Goal: Task Accomplishment & Management: Use online tool/utility

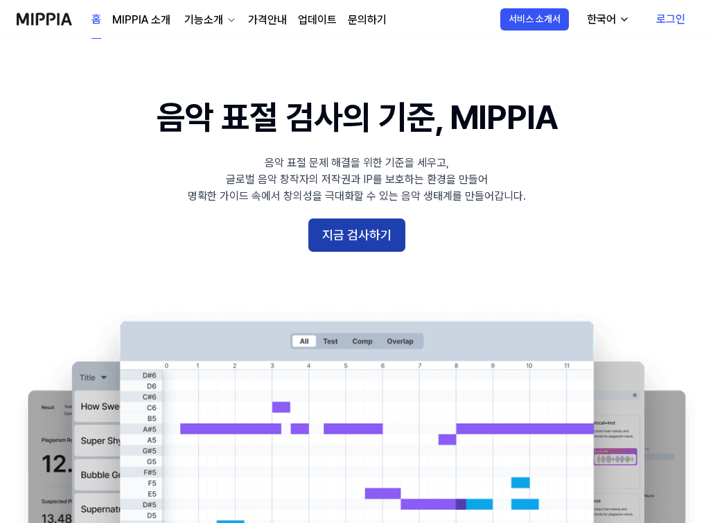
click at [379, 247] on button "지금 검사하기" at bounding box center [357, 234] width 97 height 33
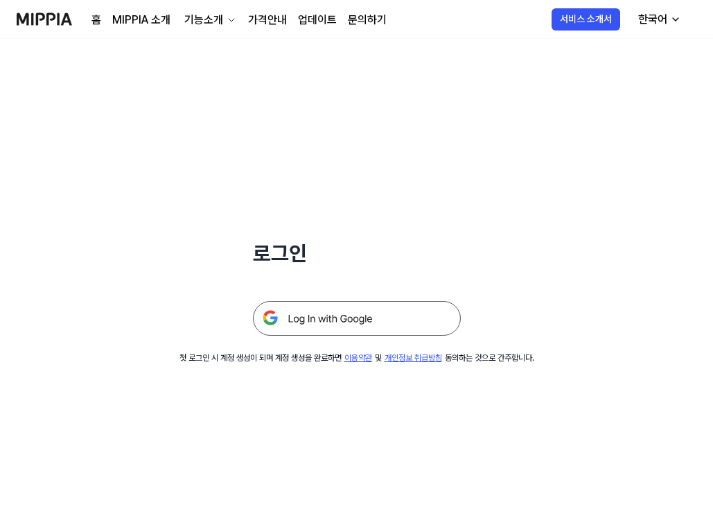
click at [347, 307] on img at bounding box center [357, 318] width 208 height 35
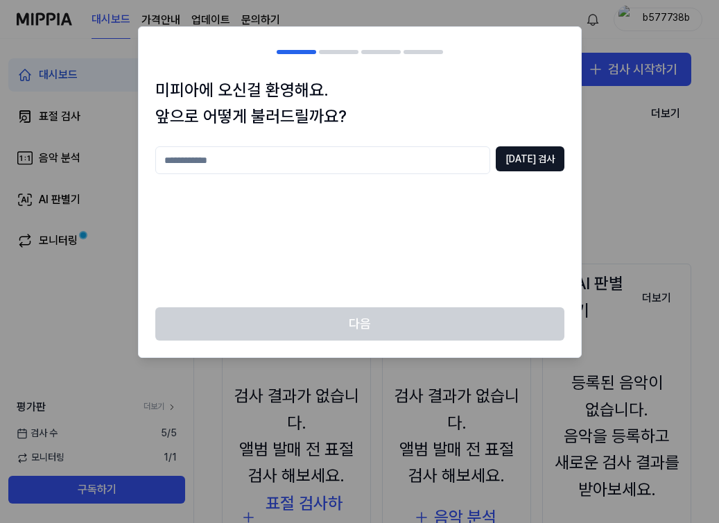
click at [451, 159] on input "text" at bounding box center [322, 160] width 335 height 28
type input "**"
click at [530, 153] on button "[DATE] 검사" at bounding box center [530, 158] width 69 height 25
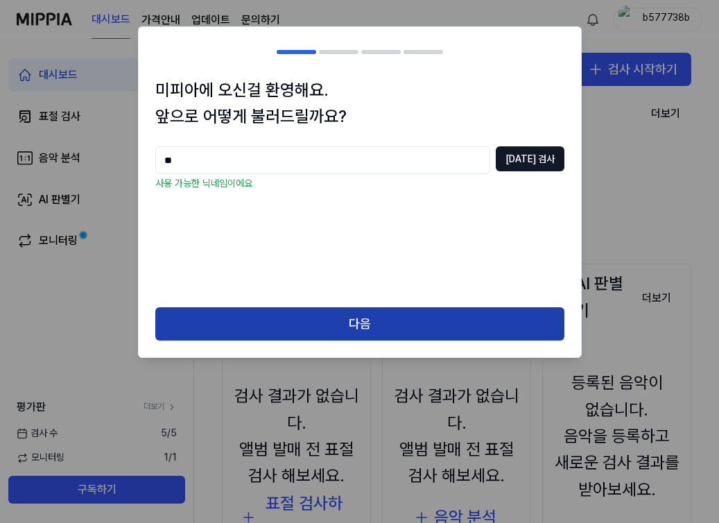
click at [391, 321] on button "다음" at bounding box center [359, 323] width 409 height 33
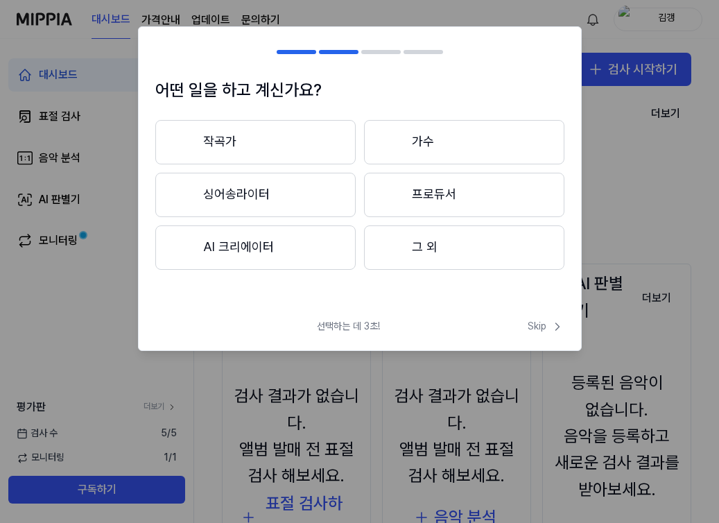
click at [302, 142] on button "작곡가" at bounding box center [255, 142] width 200 height 44
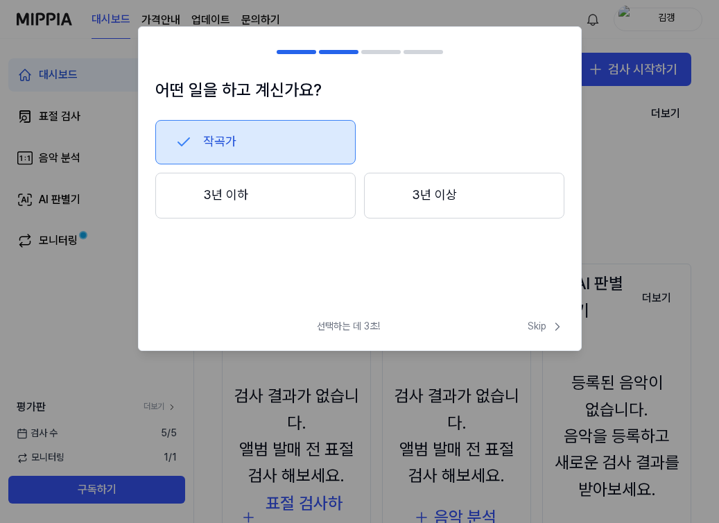
click at [394, 202] on div at bounding box center [392, 194] width 17 height 17
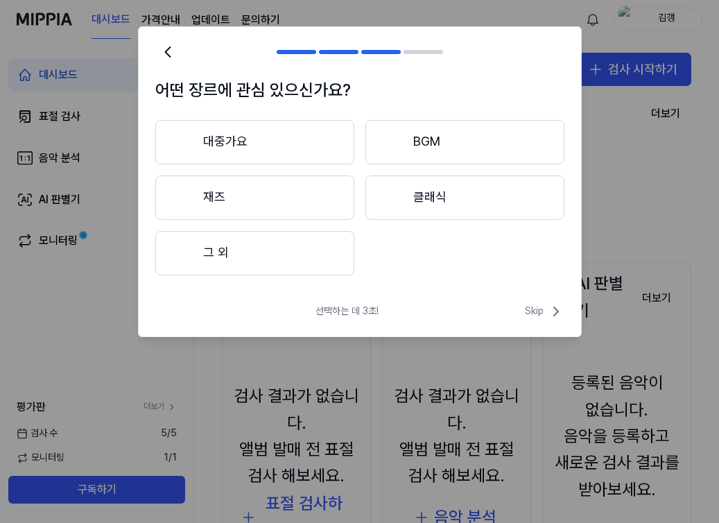
click at [293, 149] on button "대중가요" at bounding box center [254, 142] width 199 height 44
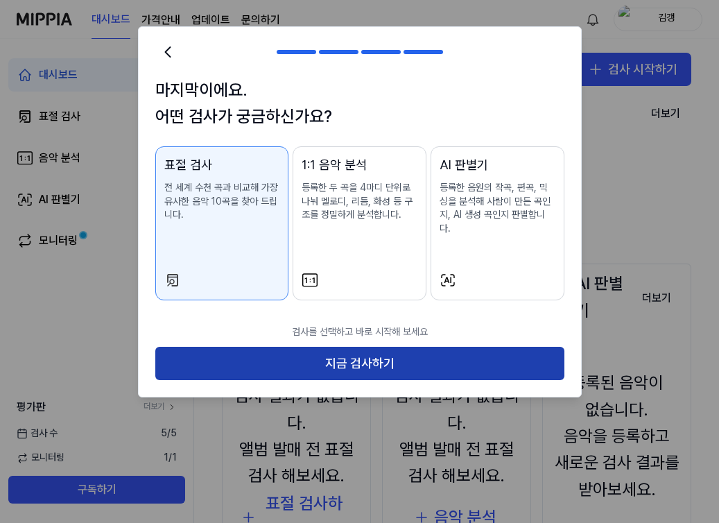
click at [351, 350] on button "지금 검사하기" at bounding box center [359, 363] width 409 height 33
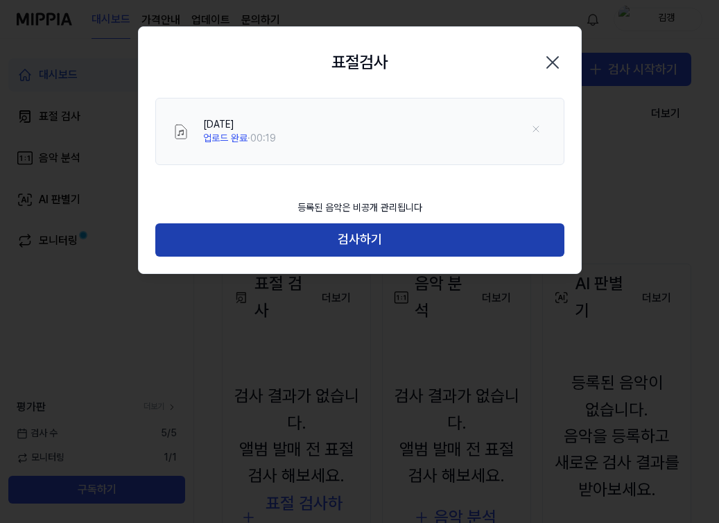
click at [378, 245] on button "검사하기" at bounding box center [359, 239] width 409 height 33
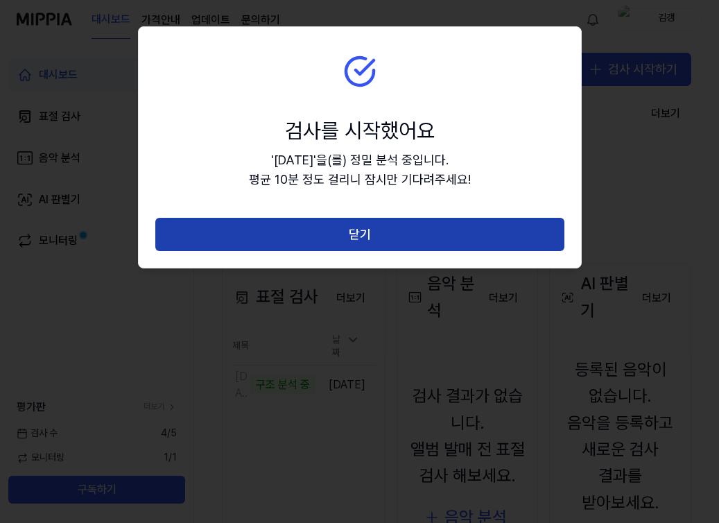
click at [376, 240] on button "닫기" at bounding box center [359, 234] width 409 height 33
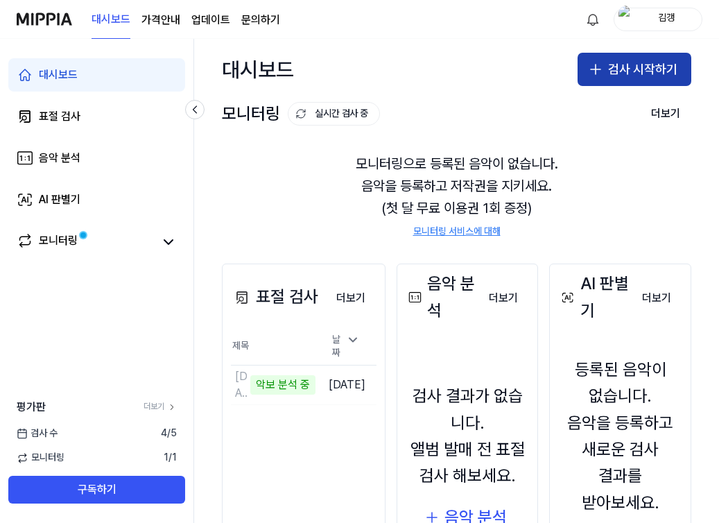
click at [602, 78] on button "검사 시작하기" at bounding box center [634, 69] width 114 height 33
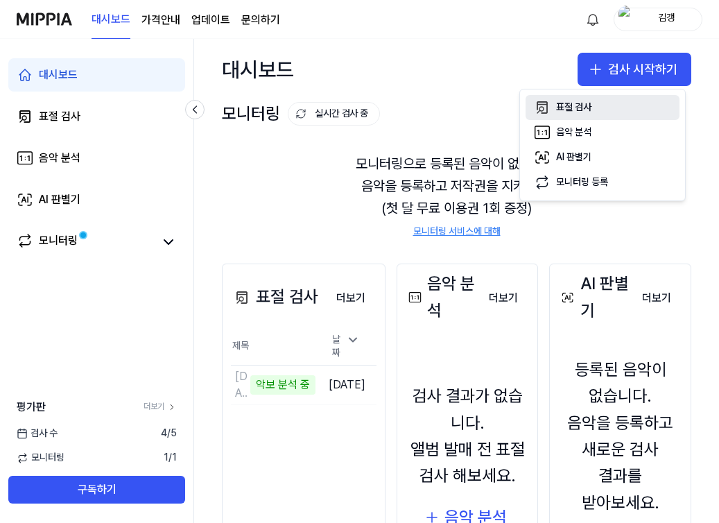
click at [584, 103] on div "표절 검사" at bounding box center [573, 108] width 35 height 14
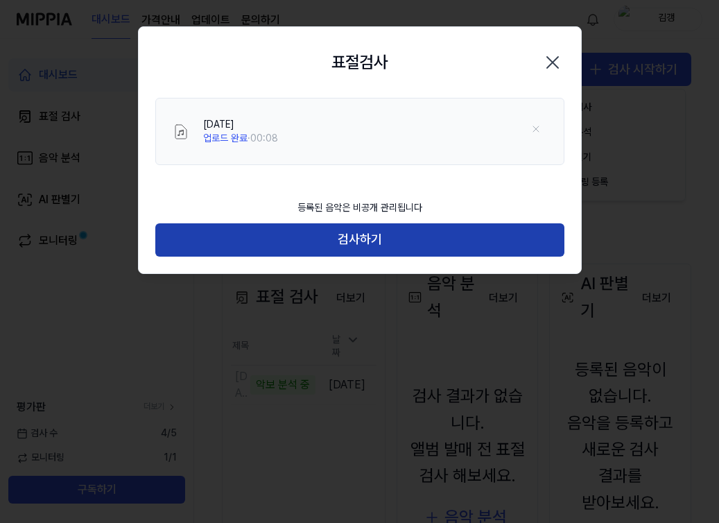
click at [409, 243] on button "검사하기" at bounding box center [359, 239] width 409 height 33
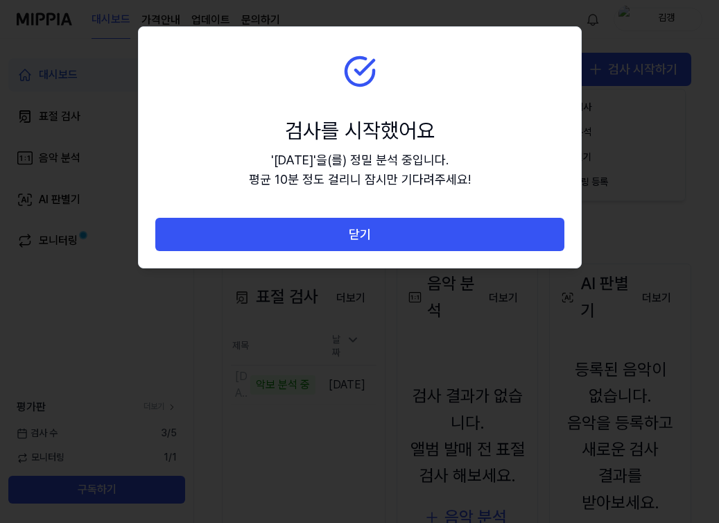
click at [409, 243] on button "닫기" at bounding box center [359, 234] width 409 height 33
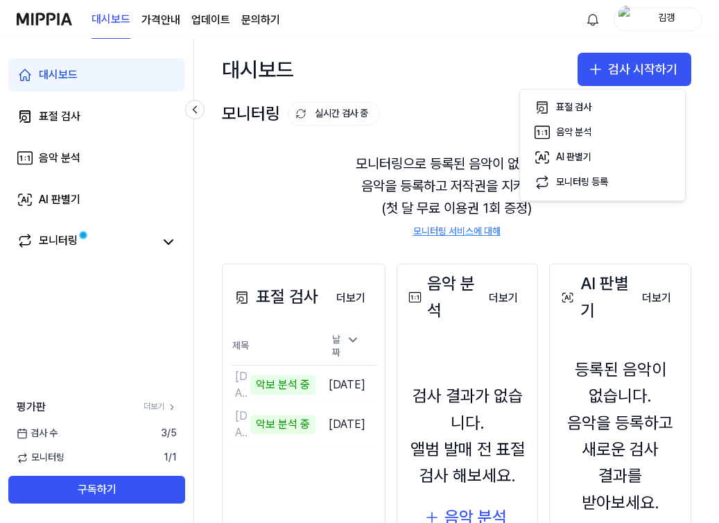
click at [171, 20] on page\) "가격안내" at bounding box center [160, 20] width 39 height 17
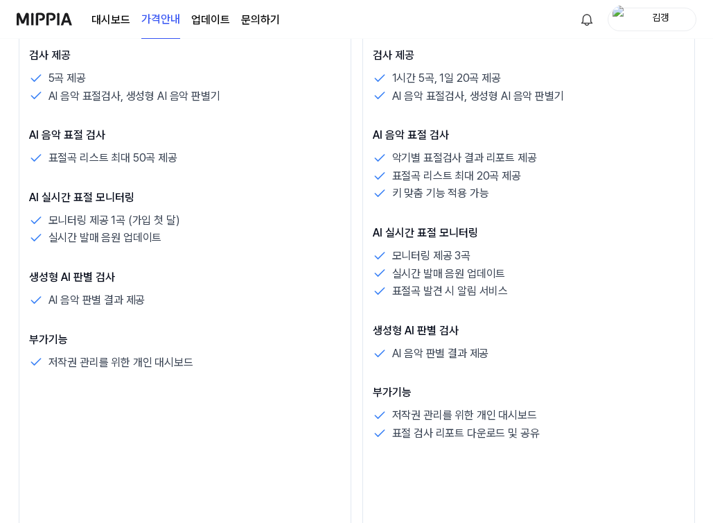
scroll to position [322, 0]
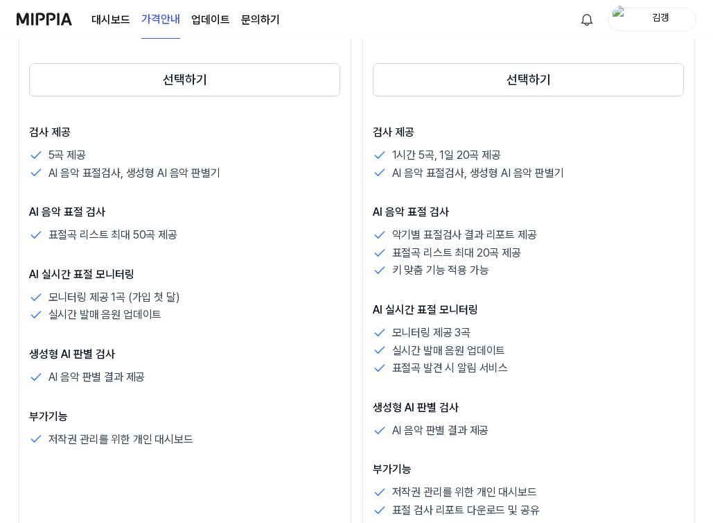
click at [42, 23] on img at bounding box center [44, 19] width 55 height 38
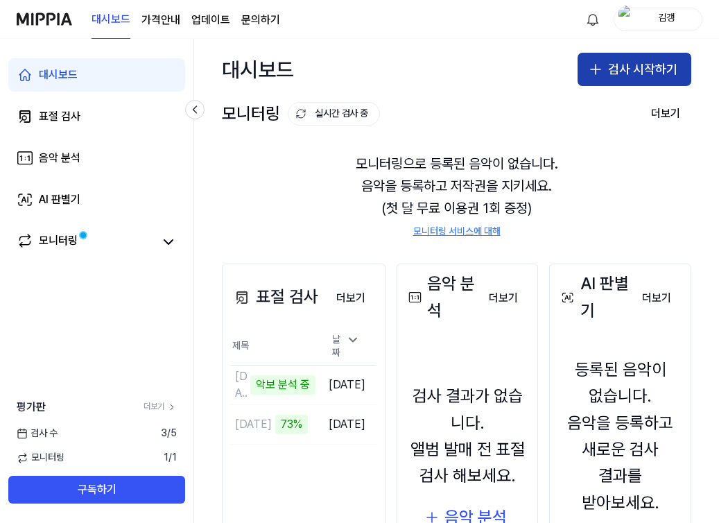
click at [623, 78] on button "검사 시작하기" at bounding box center [634, 69] width 114 height 33
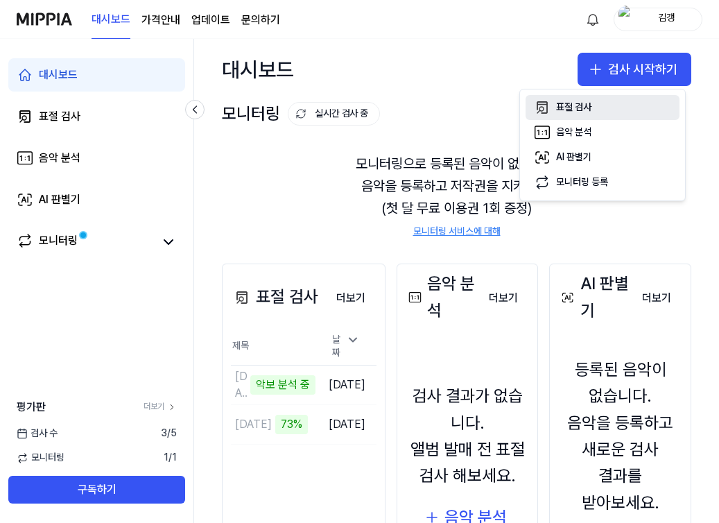
click at [593, 111] on button "표절 검사" at bounding box center [602, 107] width 154 height 25
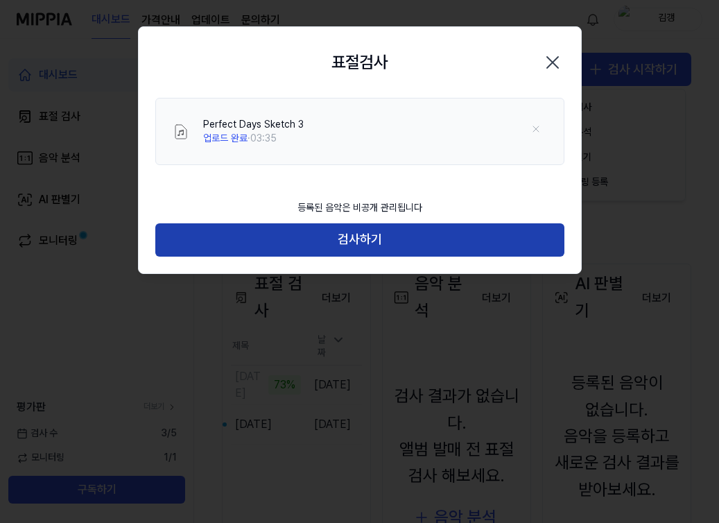
click at [337, 246] on button "검사하기" at bounding box center [359, 239] width 409 height 33
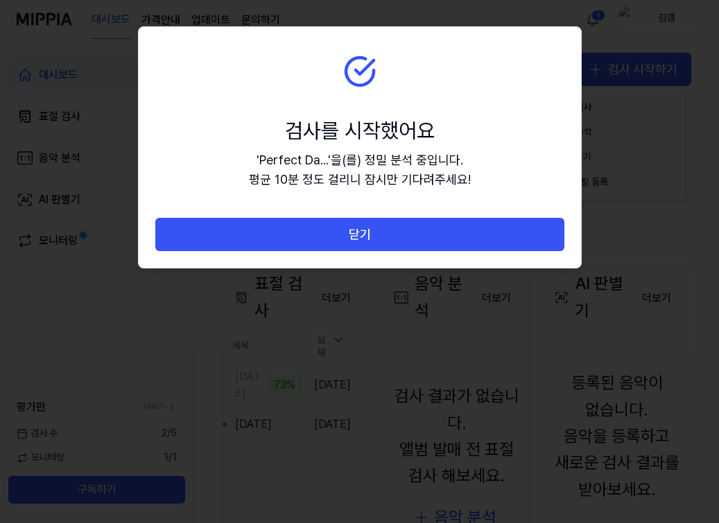
click at [337, 246] on button "닫기" at bounding box center [359, 234] width 409 height 33
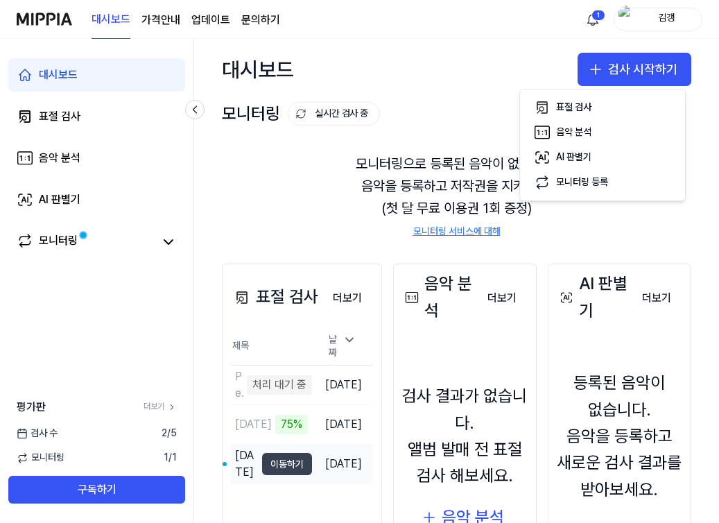
click at [273, 469] on button "이동하기" at bounding box center [287, 464] width 50 height 22
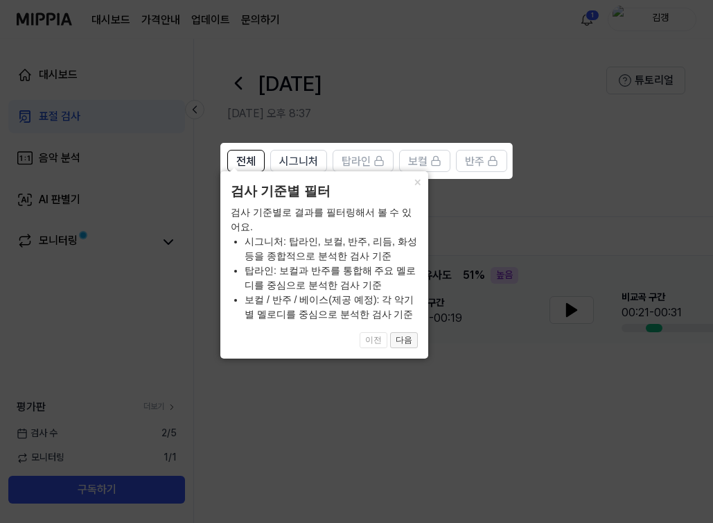
click at [403, 336] on button "다음" at bounding box center [404, 340] width 28 height 17
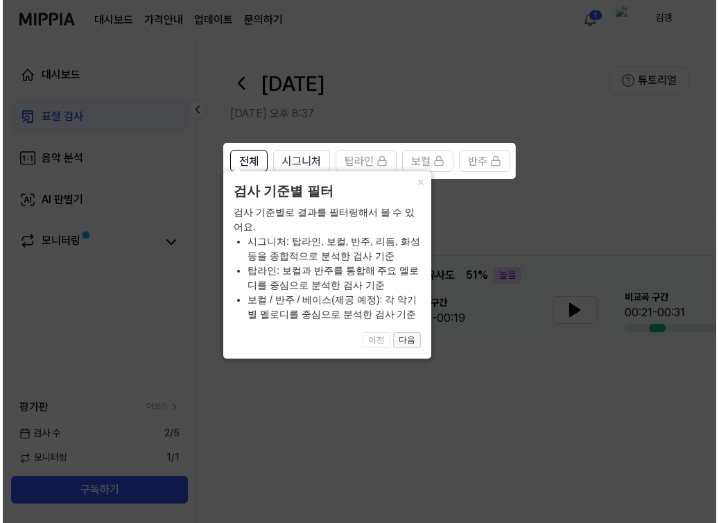
scroll to position [0, 73]
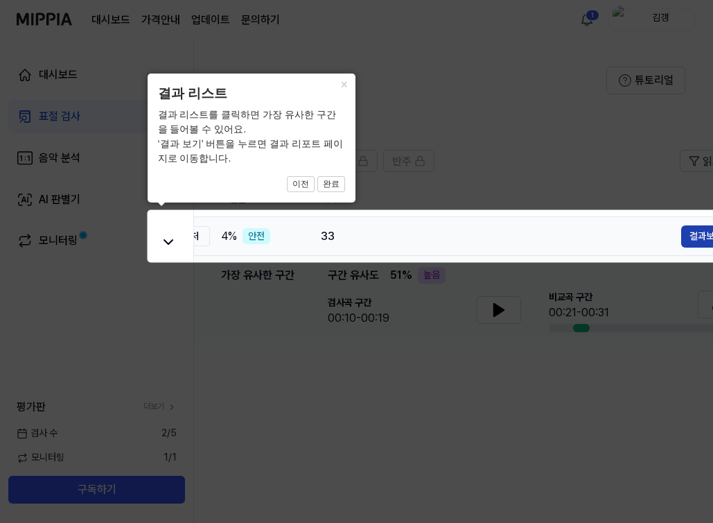
click at [686, 236] on button "결과보기" at bounding box center [706, 236] width 50 height 22
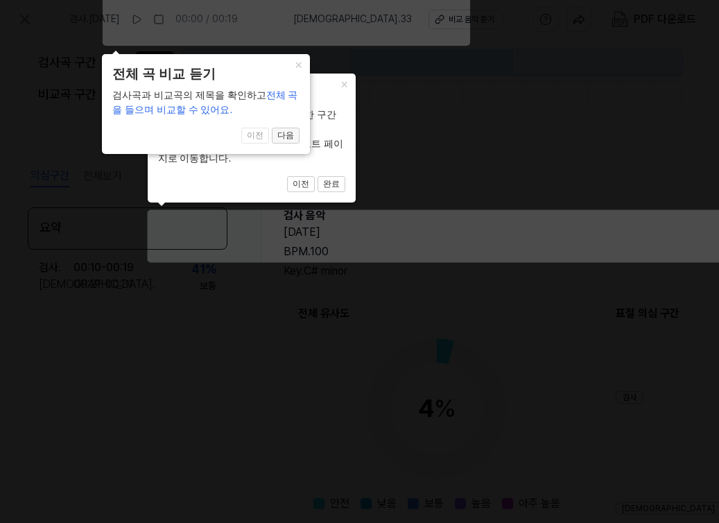
click at [288, 132] on button "다음" at bounding box center [286, 136] width 28 height 17
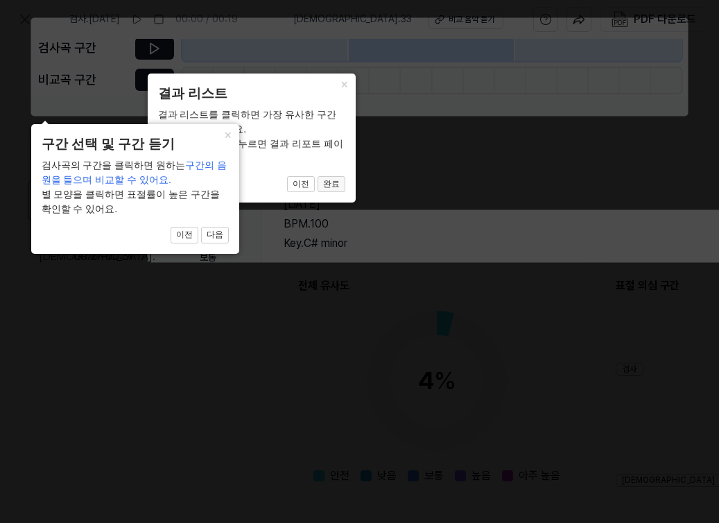
click at [321, 182] on button "완료" at bounding box center [332, 184] width 28 height 17
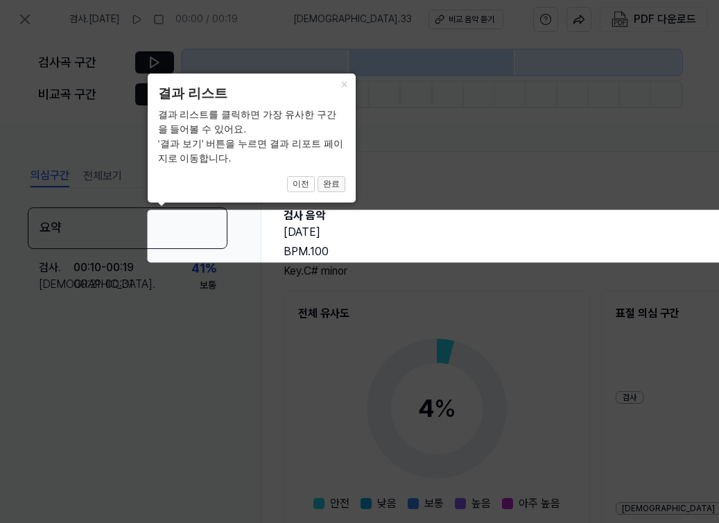
click at [328, 182] on button "완료" at bounding box center [332, 184] width 28 height 17
click at [327, 185] on button "완료" at bounding box center [332, 184] width 28 height 17
click at [344, 88] on button "×" at bounding box center [344, 82] width 22 height 19
click at [309, 179] on button "이전" at bounding box center [301, 184] width 28 height 17
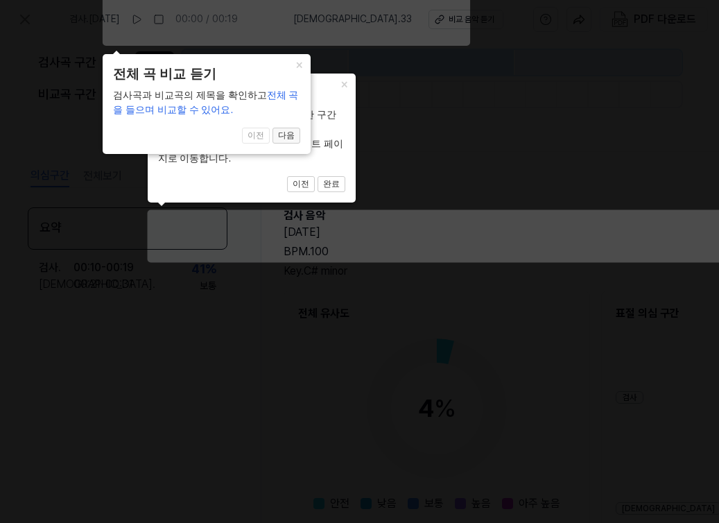
click at [286, 130] on button "다음" at bounding box center [286, 136] width 28 height 17
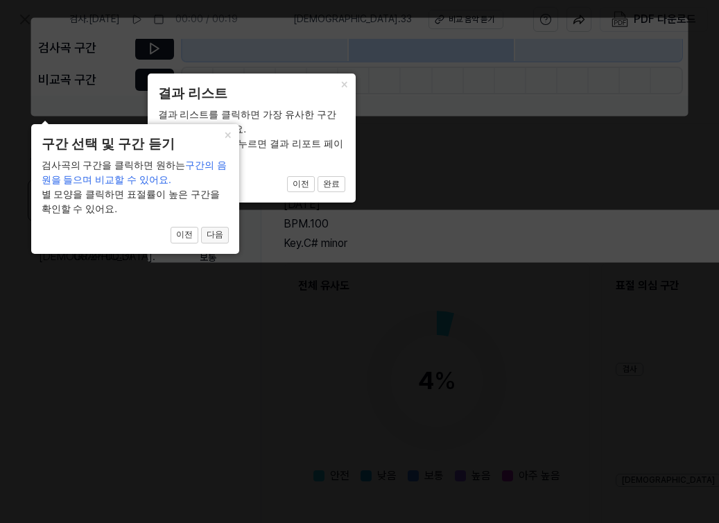
click at [216, 238] on button "다음" at bounding box center [215, 235] width 28 height 17
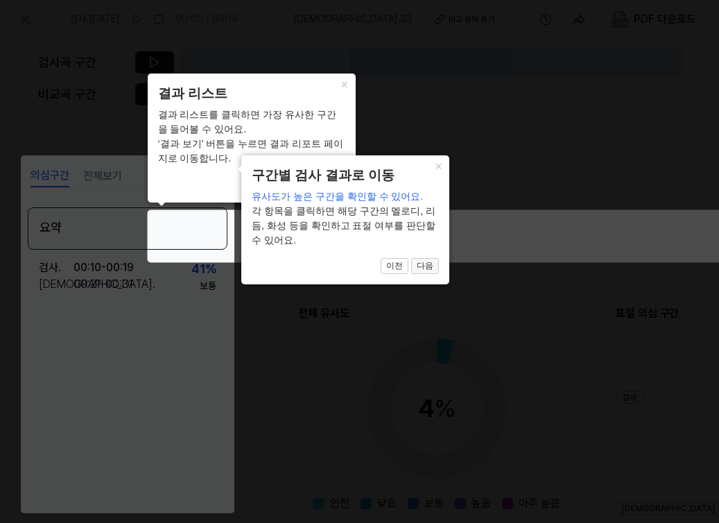
click at [427, 258] on button "다음" at bounding box center [425, 266] width 28 height 17
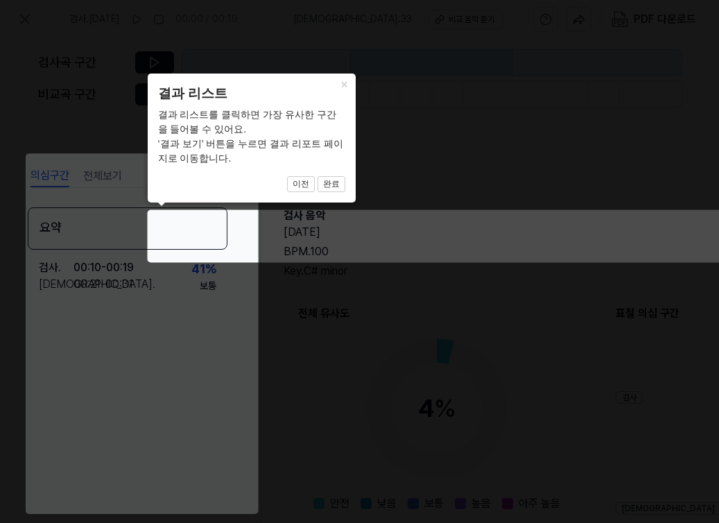
scroll to position [164, 485]
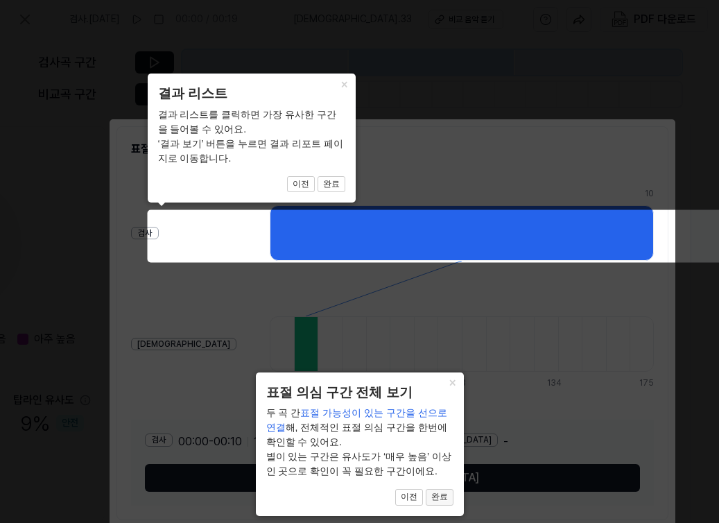
click at [442, 496] on button "완료" at bounding box center [440, 497] width 28 height 17
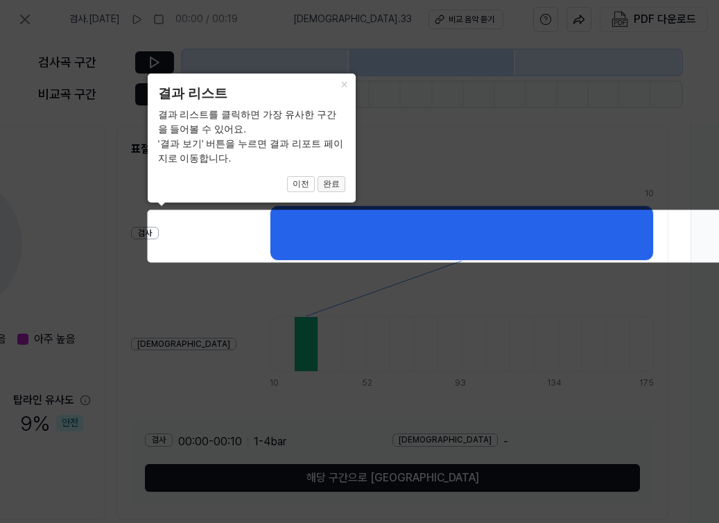
click at [342, 187] on button "완료" at bounding box center [332, 184] width 28 height 17
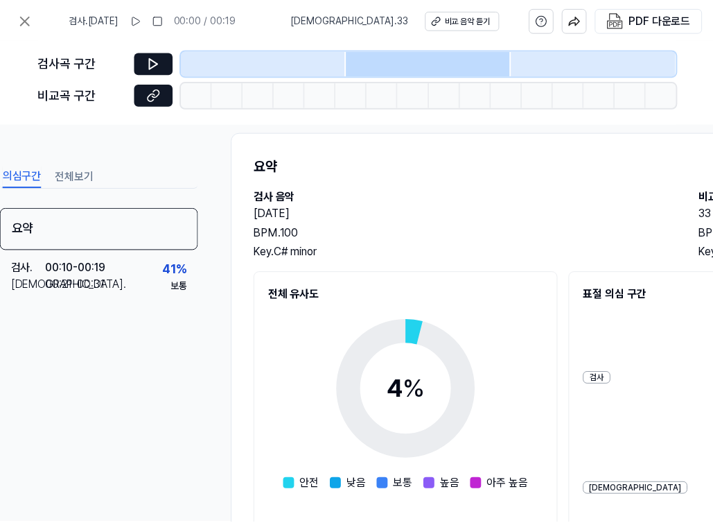
scroll to position [0, 28]
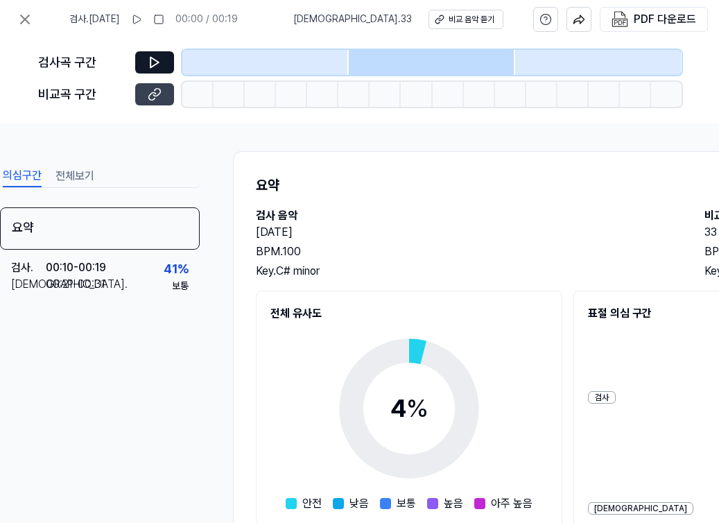
click at [153, 88] on icon at bounding box center [155, 94] width 14 height 14
click at [35, 19] on button at bounding box center [25, 20] width 28 height 28
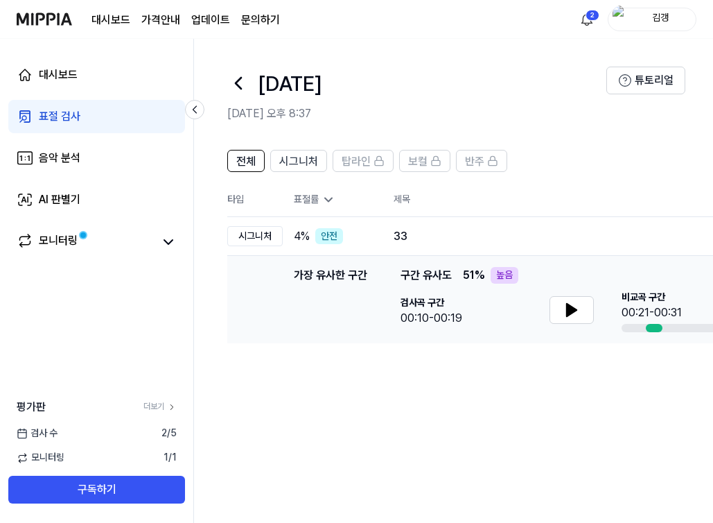
scroll to position [0, 250]
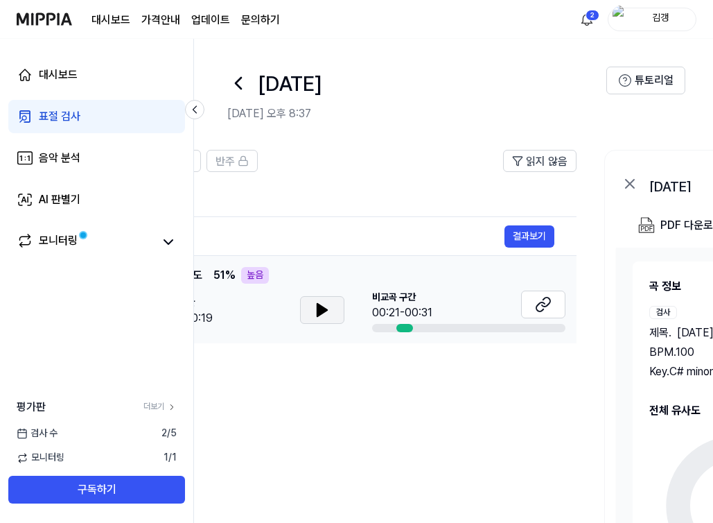
click at [332, 312] on button at bounding box center [322, 310] width 44 height 28
click at [528, 302] on button at bounding box center [543, 304] width 44 height 28
click at [316, 306] on icon at bounding box center [322, 310] width 17 height 17
click at [198, 110] on icon at bounding box center [195, 110] width 14 height 14
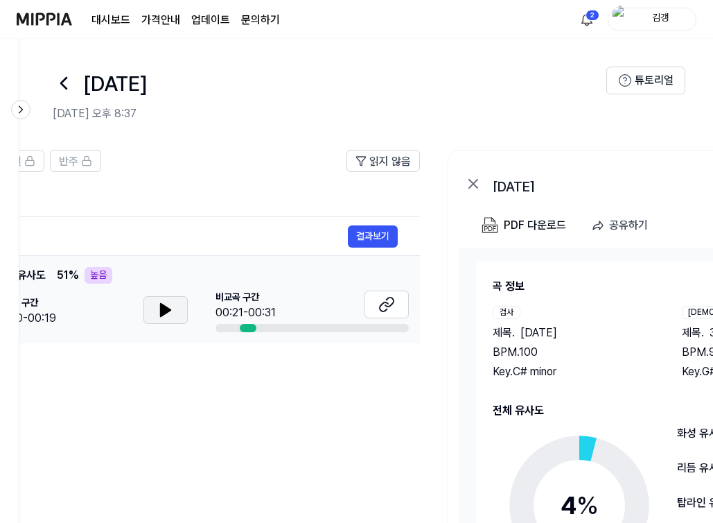
scroll to position [0, 222]
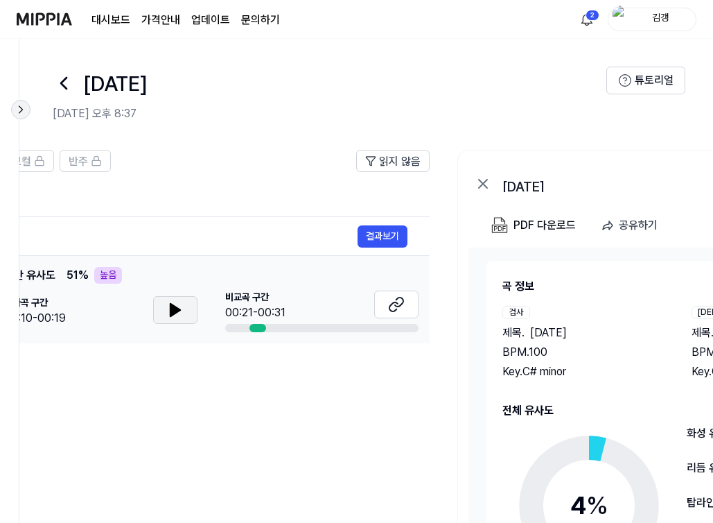
click at [21, 110] on icon at bounding box center [21, 110] width 14 height 14
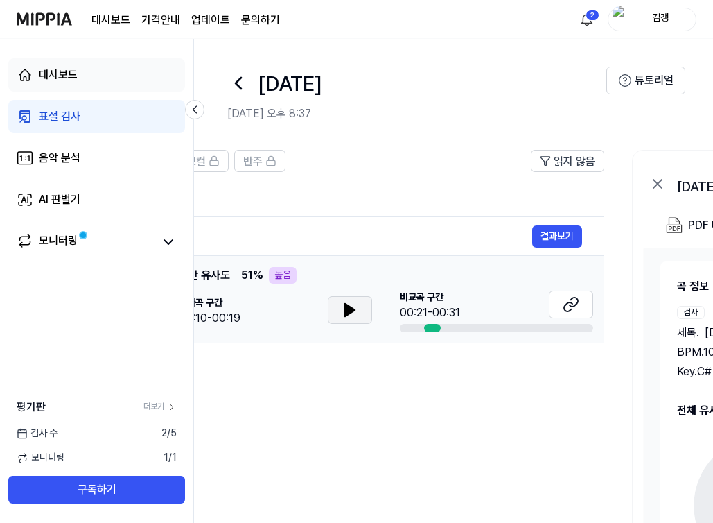
click at [81, 63] on link "대시보드" at bounding box center [96, 74] width 177 height 33
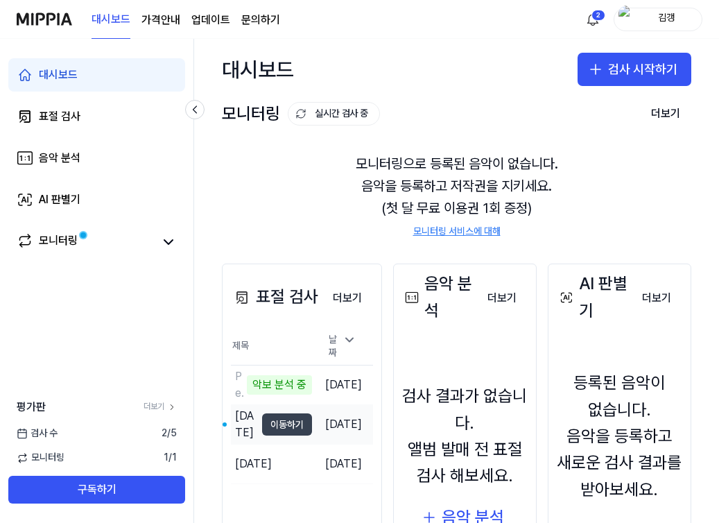
click at [289, 424] on button "이동하기" at bounding box center [287, 424] width 50 height 22
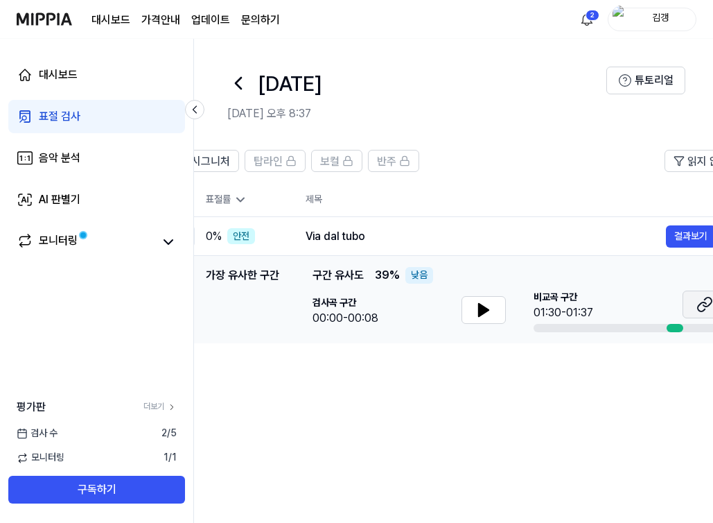
scroll to position [0, 250]
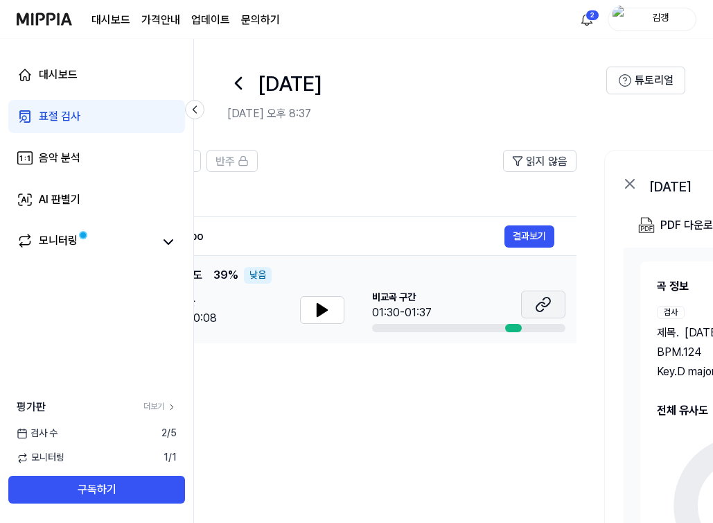
click at [537, 305] on icon at bounding box center [541, 306] width 8 height 9
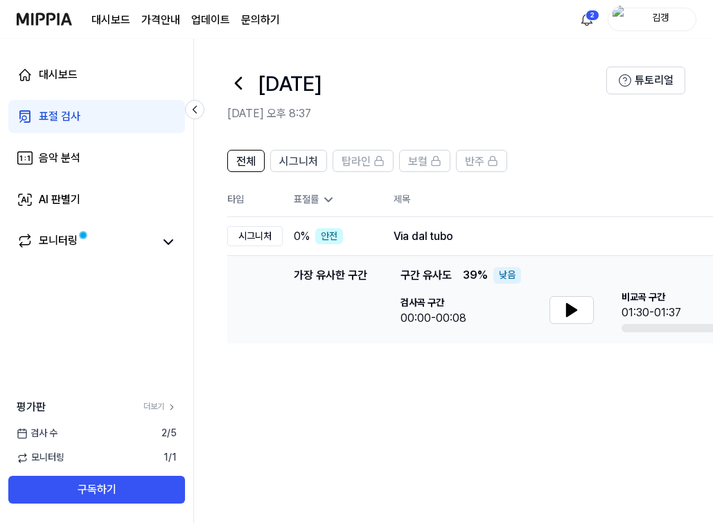
click at [71, 120] on div "표절 검사" at bounding box center [60, 116] width 42 height 17
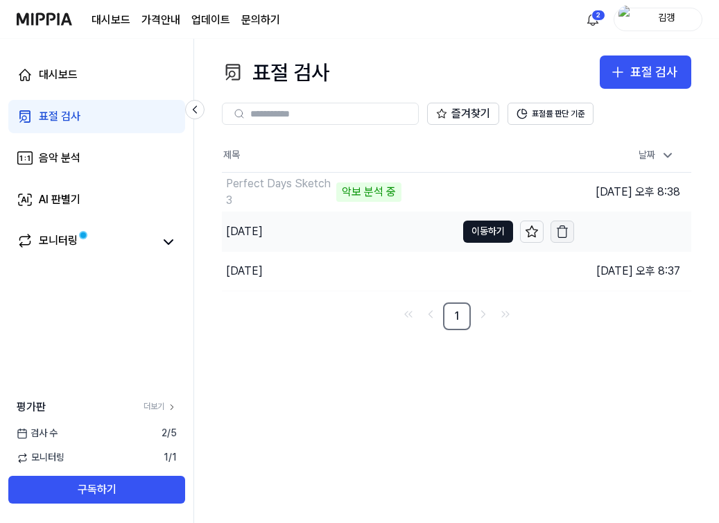
click at [550, 229] on button "button" at bounding box center [562, 231] width 24 height 22
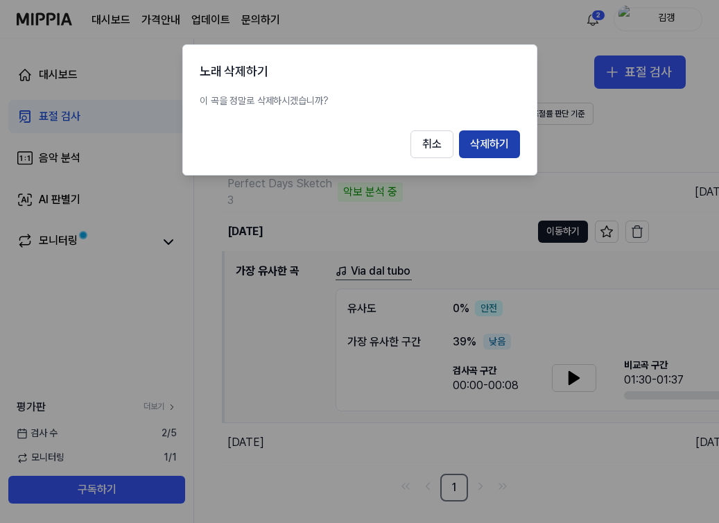
click at [492, 147] on button "삭제하기" at bounding box center [489, 144] width 61 height 28
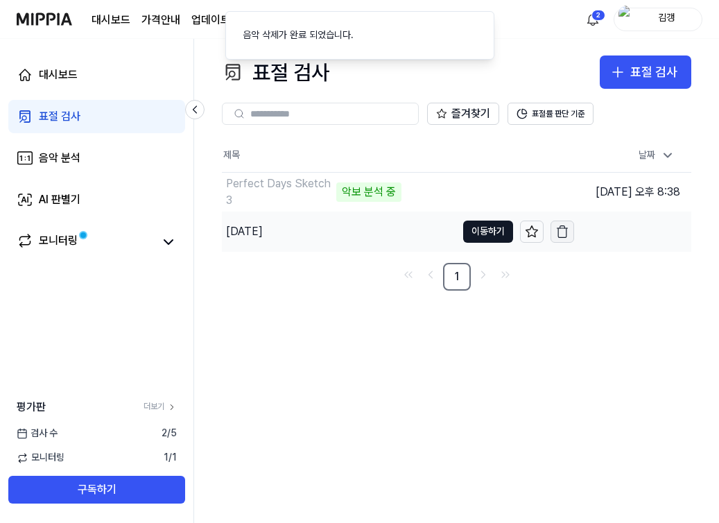
click at [562, 238] on button "button" at bounding box center [562, 231] width 24 height 22
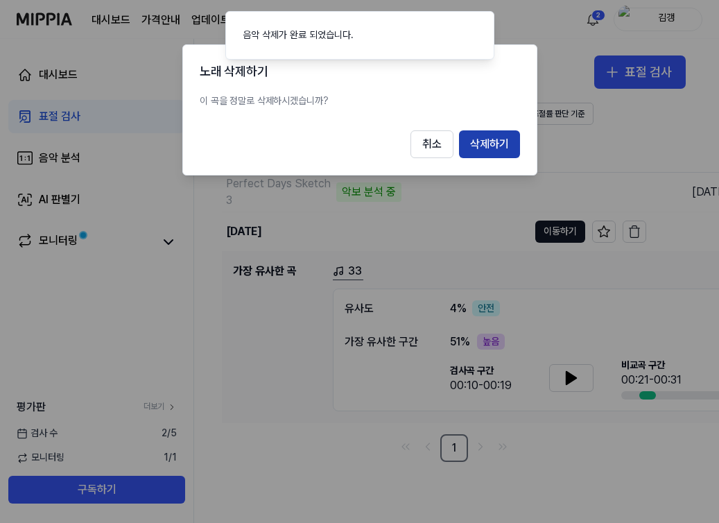
click at [493, 131] on button "삭제하기" at bounding box center [489, 144] width 61 height 28
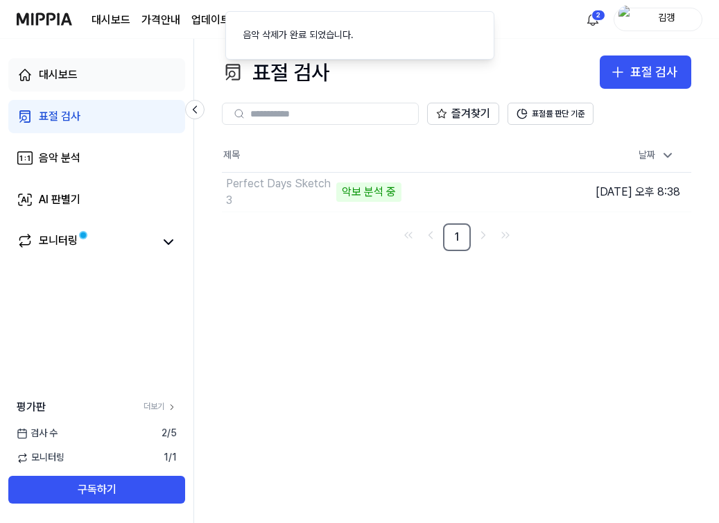
click at [98, 72] on link "대시보드" at bounding box center [96, 74] width 177 height 33
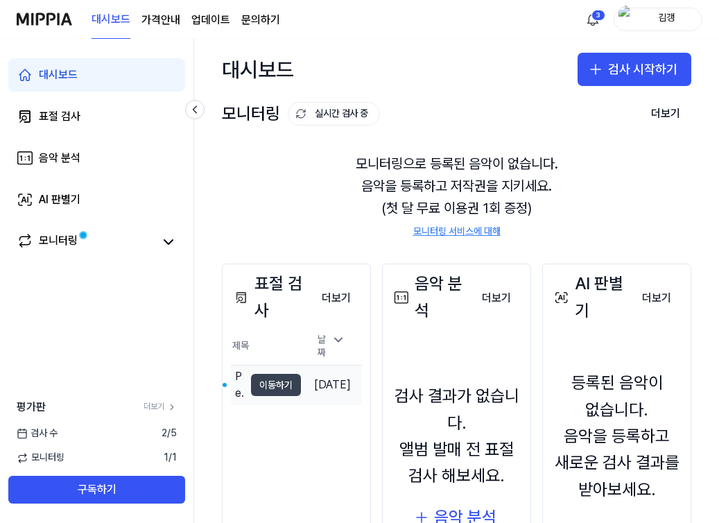
click at [264, 377] on button "이동하기" at bounding box center [276, 385] width 50 height 22
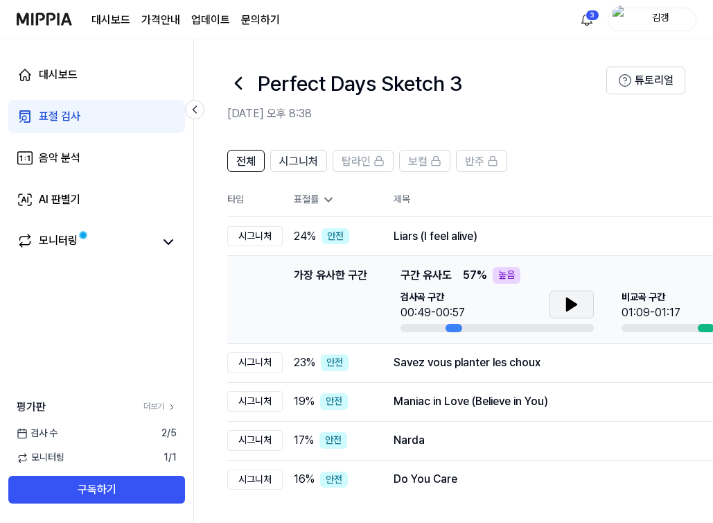
click at [570, 311] on icon at bounding box center [572, 304] width 17 height 17
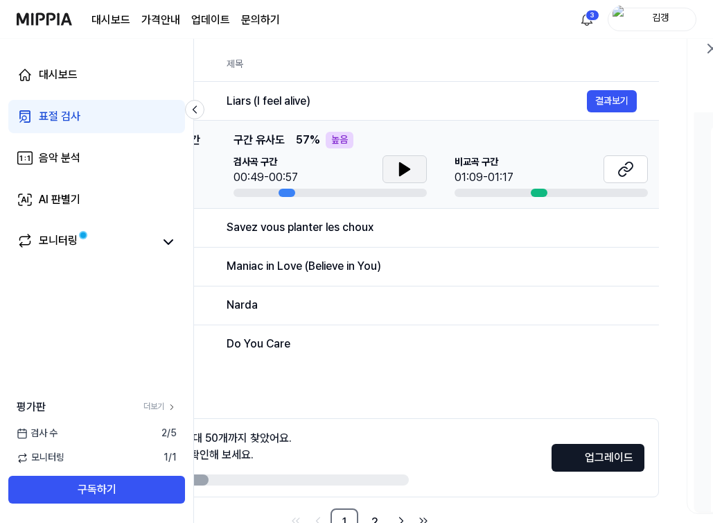
scroll to position [0, 222]
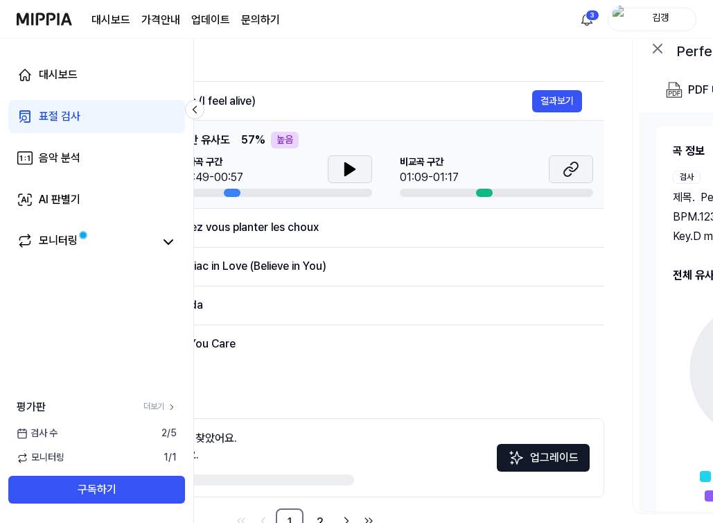
click at [562, 170] on button at bounding box center [571, 169] width 44 height 28
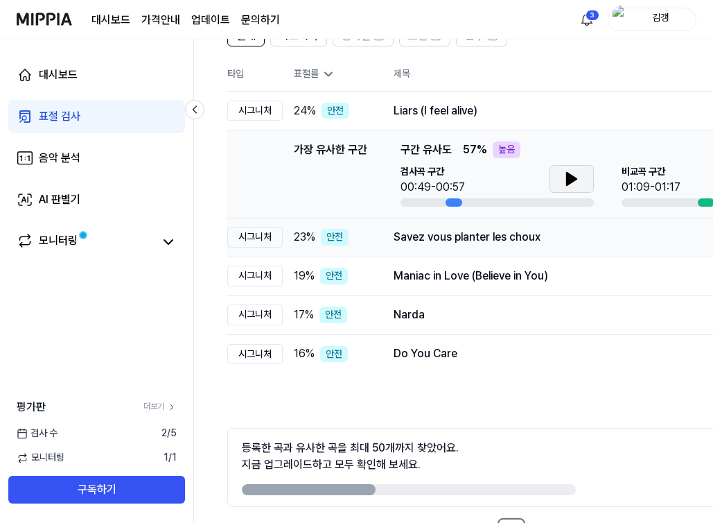
scroll to position [114, 0]
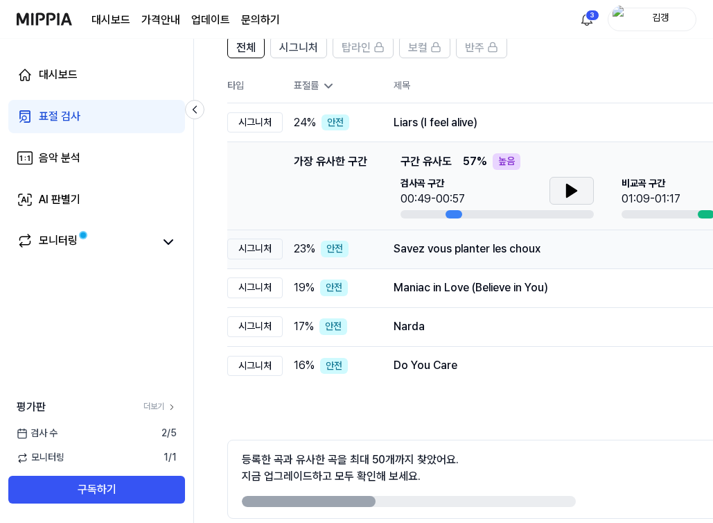
click at [465, 253] on div "Savez vous planter les choux" at bounding box center [574, 249] width 360 height 17
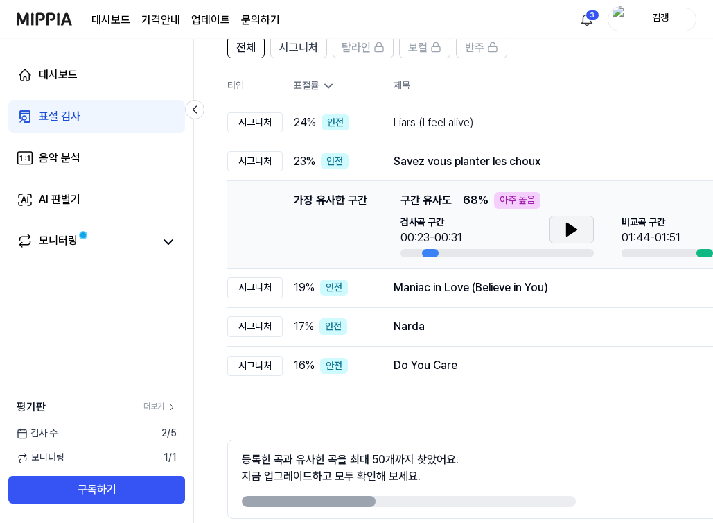
click at [573, 226] on icon at bounding box center [572, 229] width 17 height 17
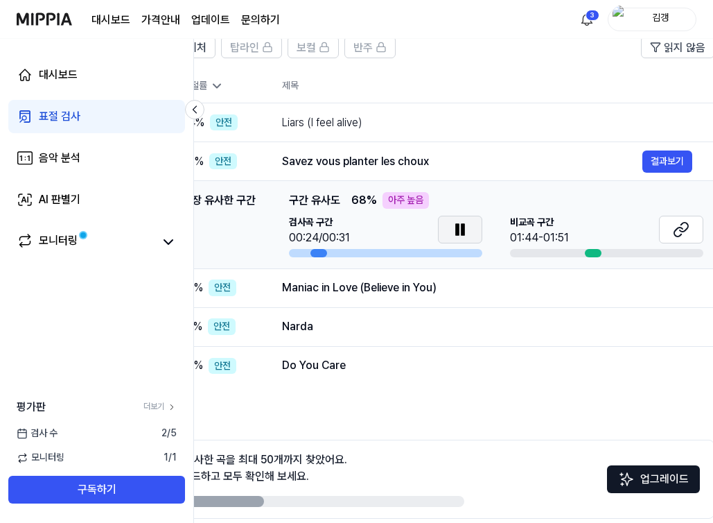
scroll to position [0, 250]
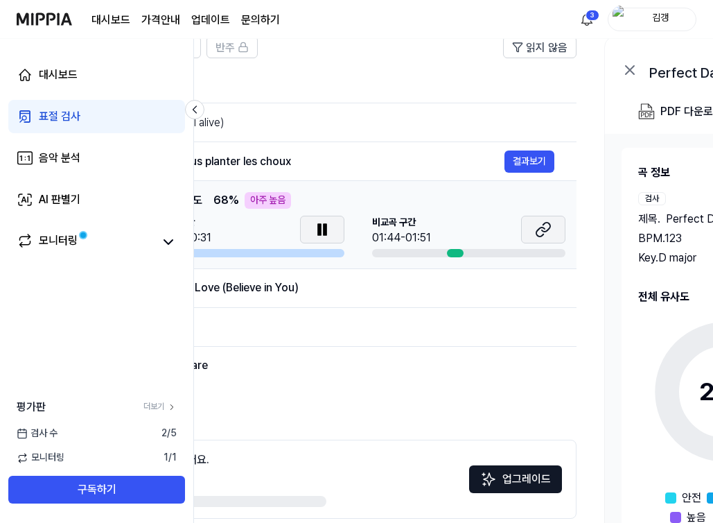
click at [549, 225] on icon at bounding box center [546, 227] width 8 height 9
click at [321, 220] on button at bounding box center [322, 230] width 44 height 28
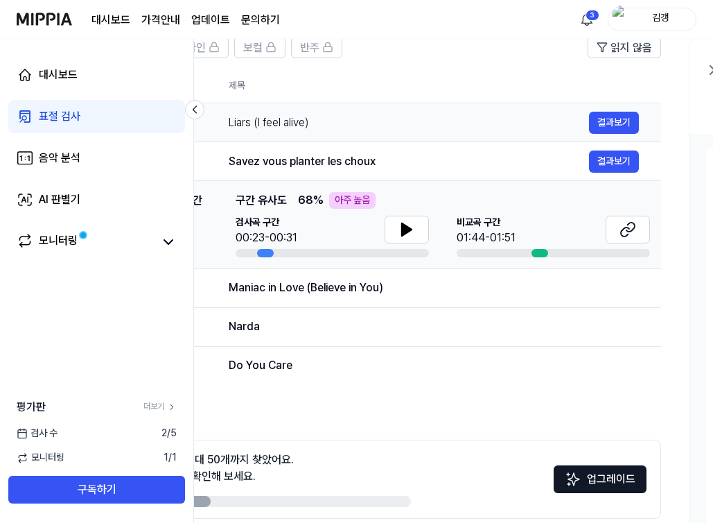
scroll to position [0, 0]
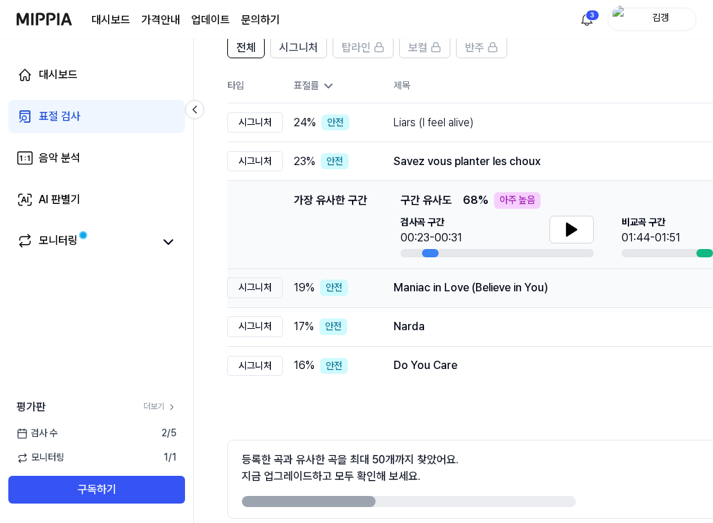
click at [433, 293] on div "Maniac in Love (Believe in You)" at bounding box center [574, 287] width 360 height 17
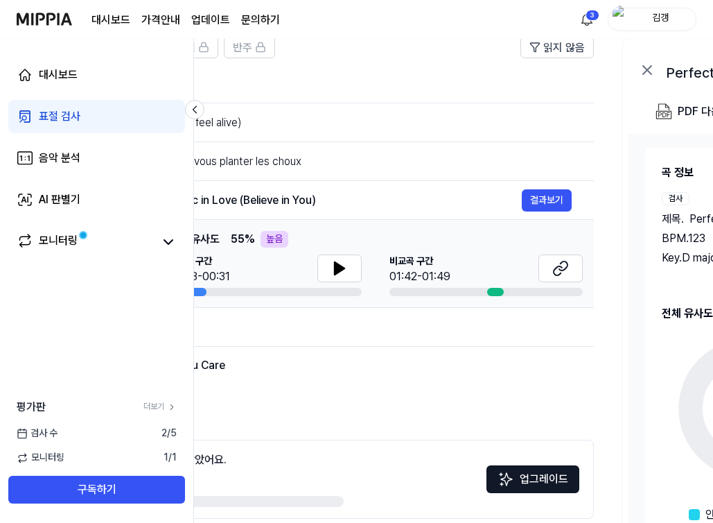
scroll to position [0, 277]
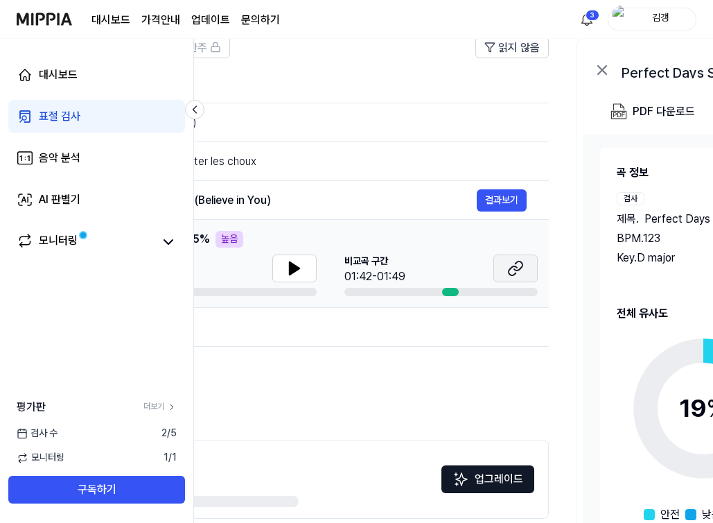
click at [505, 264] on button at bounding box center [516, 268] width 44 height 28
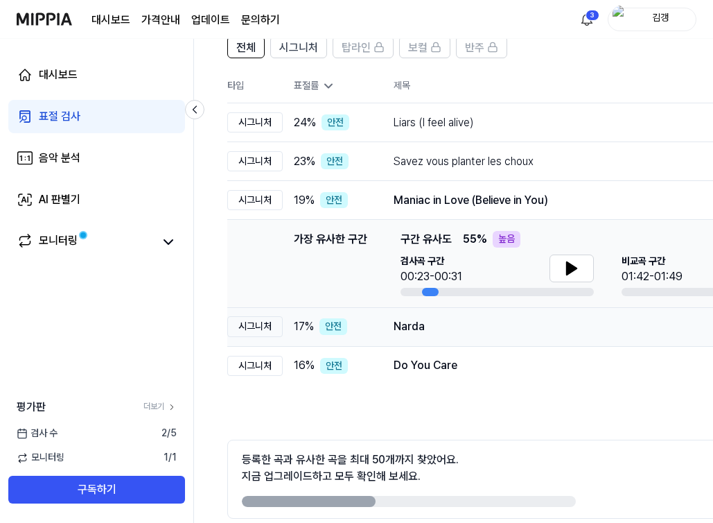
click at [403, 331] on div "Narda" at bounding box center [574, 326] width 360 height 17
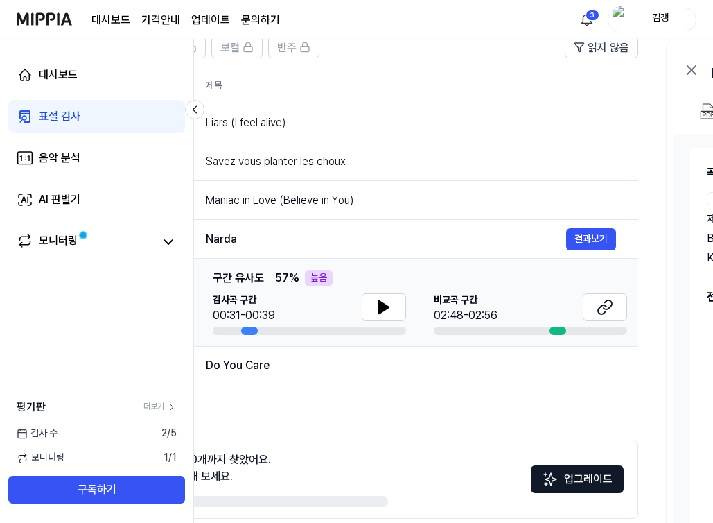
scroll to position [0, 277]
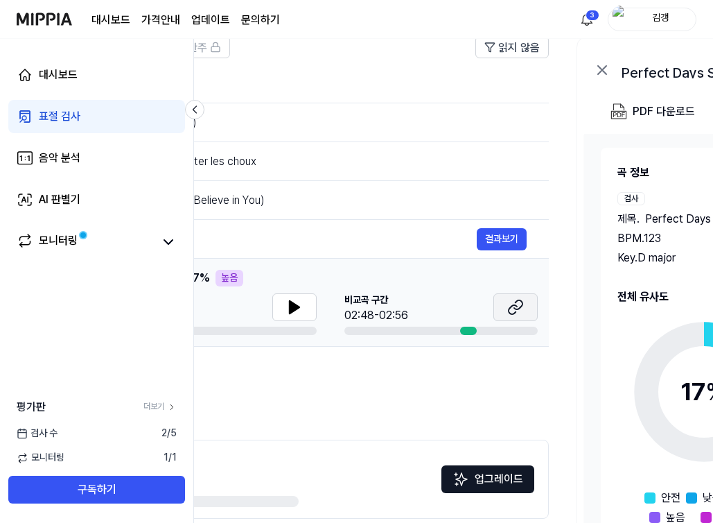
click at [514, 299] on icon at bounding box center [515, 307] width 17 height 17
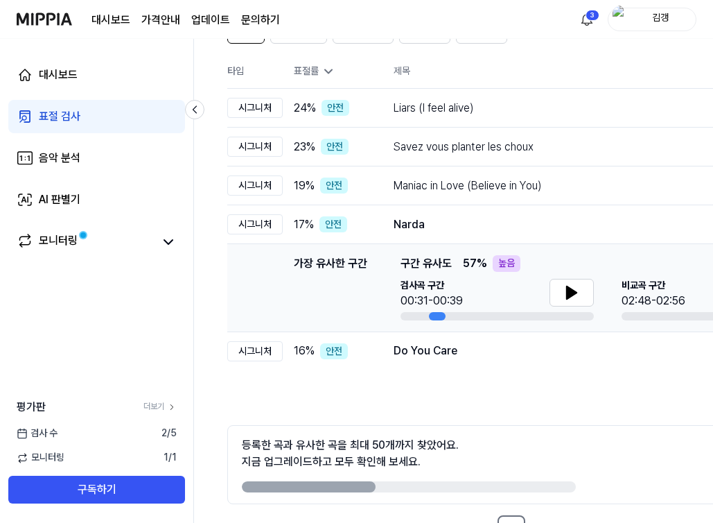
scroll to position [144, 0]
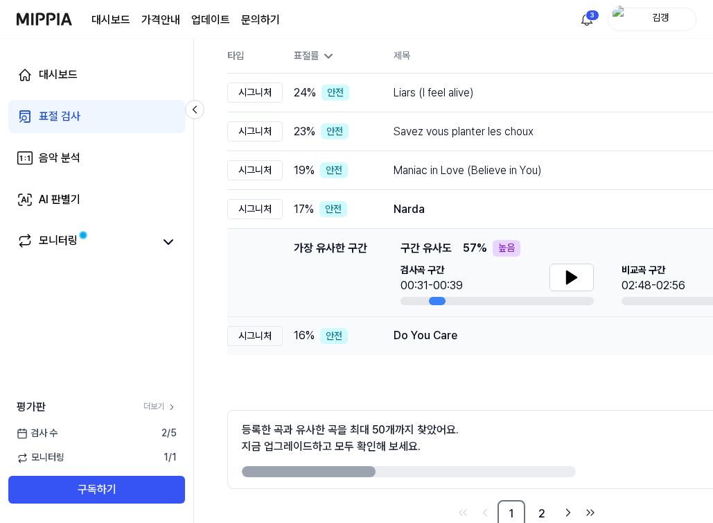
click at [419, 329] on div "Do You Care" at bounding box center [574, 335] width 360 height 17
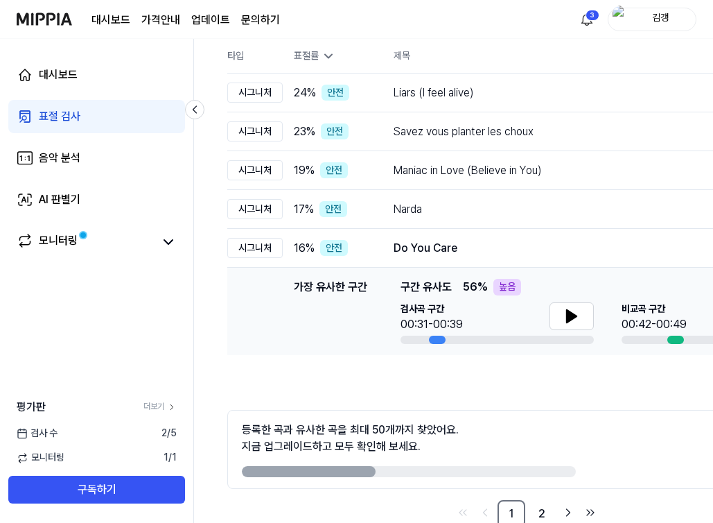
scroll to position [0, 250]
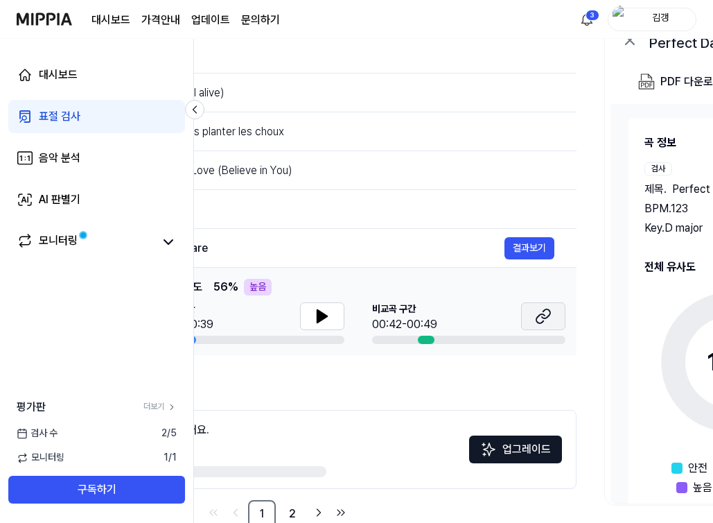
click at [528, 315] on button at bounding box center [543, 316] width 44 height 28
click at [97, 121] on link "표절 검사" at bounding box center [96, 116] width 177 height 33
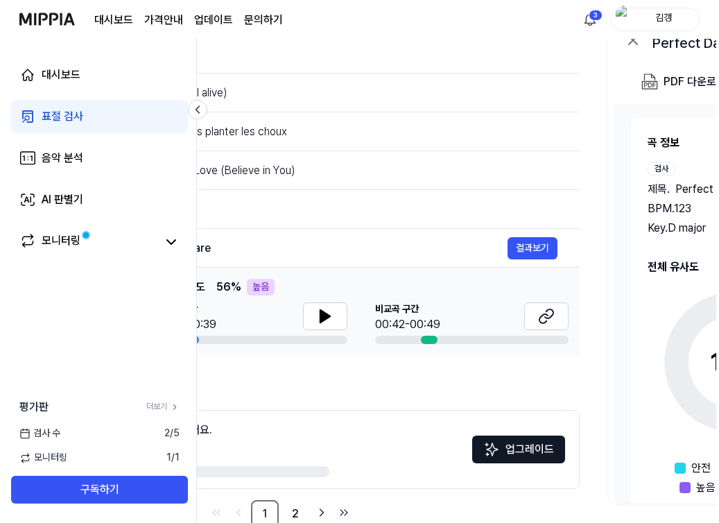
scroll to position [0, 0]
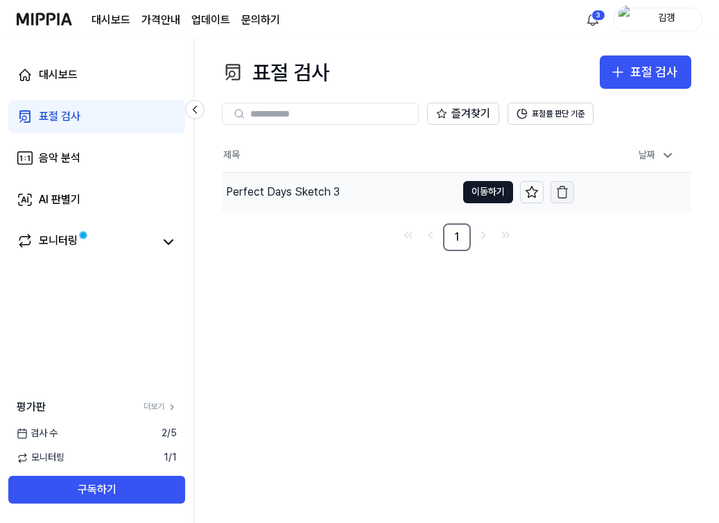
click at [555, 191] on icon "button" at bounding box center [562, 192] width 14 height 14
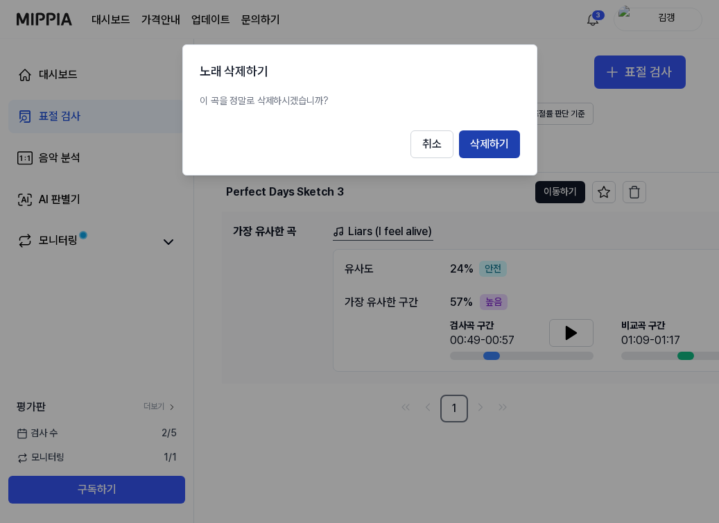
click at [464, 144] on button "삭제하기" at bounding box center [489, 144] width 61 height 28
